Goal: Task Accomplishment & Management: Manage account settings

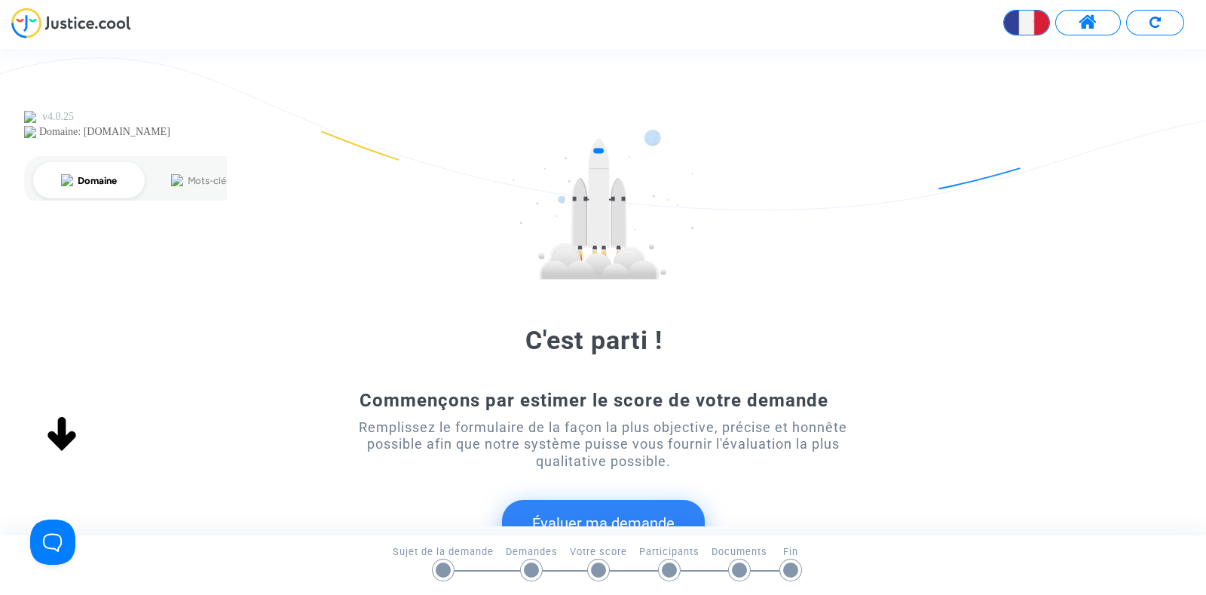
click at [1092, 21] on span at bounding box center [1088, 23] width 19 height 20
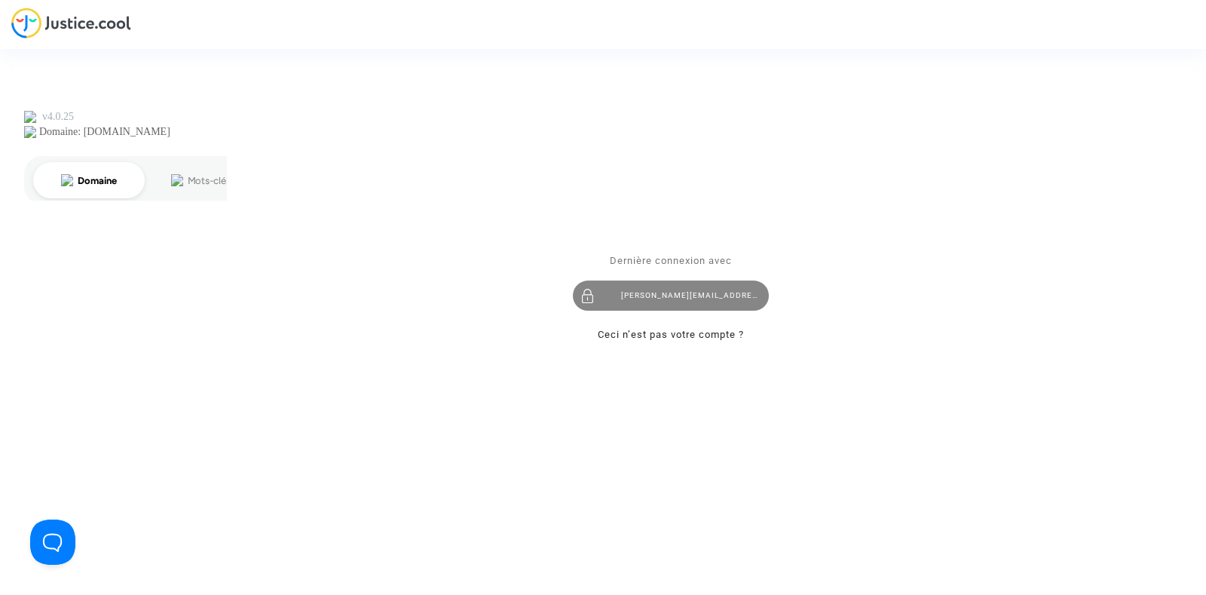
click at [697, 280] on div "[PERSON_NAME][EMAIL_ADDRESS][DOMAIN_NAME]" at bounding box center [671, 295] width 196 height 30
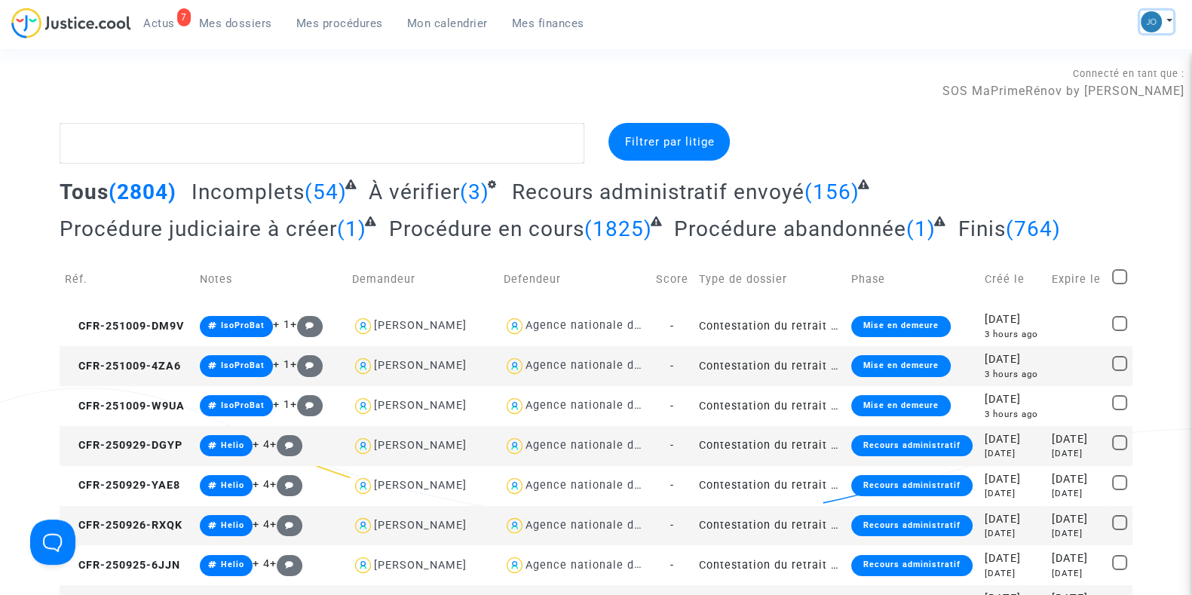
click at [1147, 13] on img at bounding box center [1151, 21] width 21 height 21
click at [1080, 69] on link "Changer de compte" at bounding box center [1096, 78] width 152 height 24
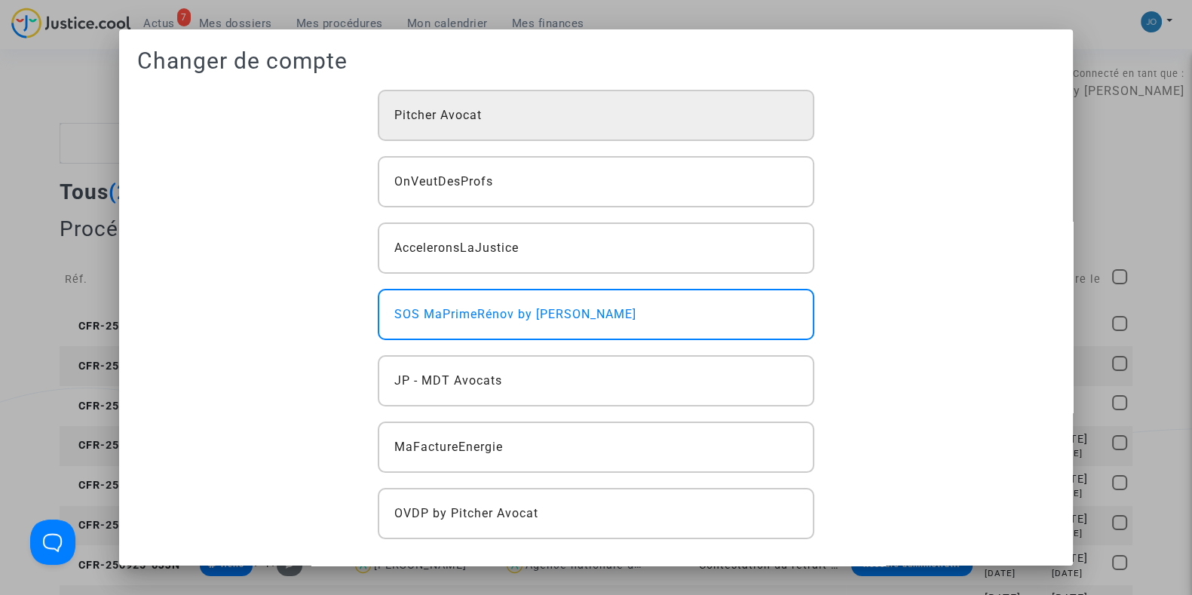
click at [468, 108] on span "Pitcher Avocat" at bounding box center [437, 115] width 87 height 18
